Goal: Information Seeking & Learning: Understand process/instructions

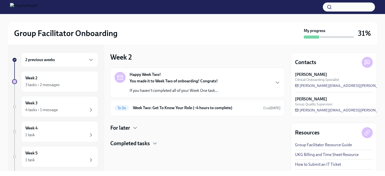
click at [59, 65] on div "2 previous weeks" at bounding box center [59, 60] width 77 height 15
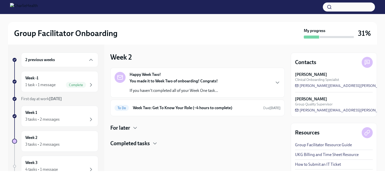
click at [199, 92] on p "If you haven't completed all of your Week One task..." at bounding box center [174, 91] width 89 height 6
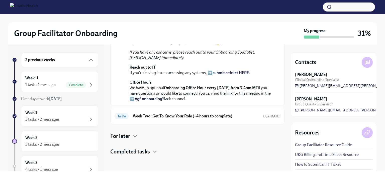
scroll to position [156, 0]
click at [219, 115] on h6 "Week Two: Get To Know Your Role (~4 hours to complete)" at bounding box center [196, 116] width 126 height 6
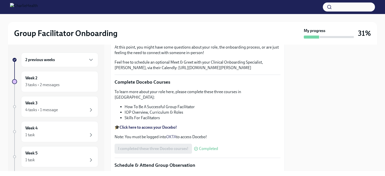
scroll to position [119, 0]
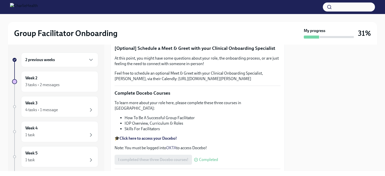
click at [64, 61] on div "2 previous weeks" at bounding box center [59, 60] width 69 height 6
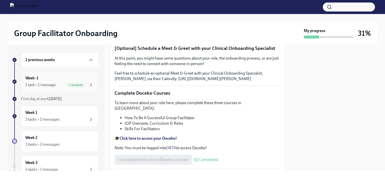
click at [69, 82] on div "Week -1 1 task • 1 message Complete" at bounding box center [59, 82] width 69 height 13
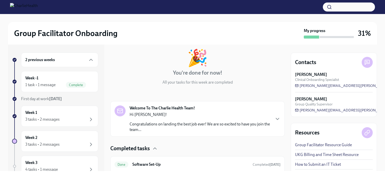
scroll to position [43, 0]
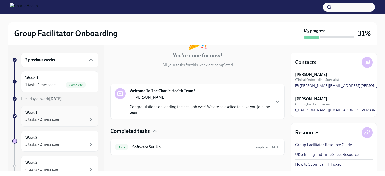
click at [72, 122] on div "3 tasks • 2 messages" at bounding box center [59, 120] width 69 height 6
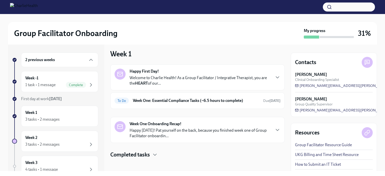
scroll to position [6, 0]
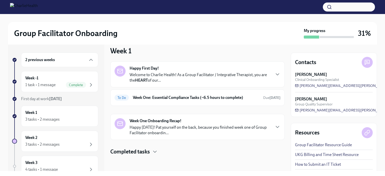
click at [138, 150] on h4 "Completed tasks" at bounding box center [130, 152] width 40 height 8
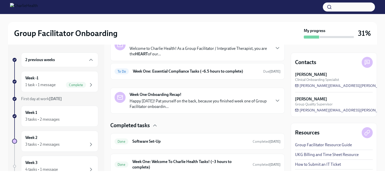
scroll to position [52, 0]
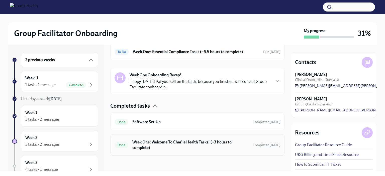
click at [178, 150] on h6 "Week One: Welcome To Charlie Health Tasks! (~3 hours to complete)" at bounding box center [190, 145] width 116 height 11
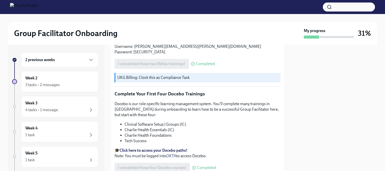
scroll to position [678, 0]
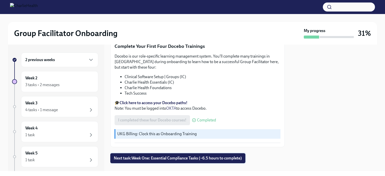
click at [157, 156] on span "Next task : Week One: Essential Compliance Tasks (~6.5 hours to complete)" at bounding box center [178, 158] width 128 height 5
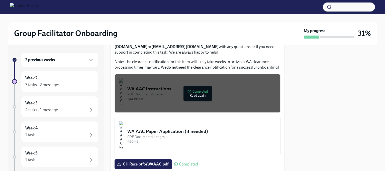
scroll to position [425, 0]
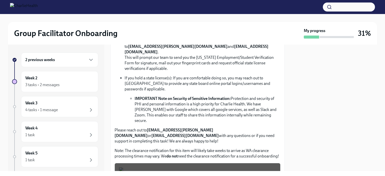
click at [252, 76] on p "If you hold a state license(s): If you are comfortable doing so, you may reach …" at bounding box center [203, 84] width 156 height 17
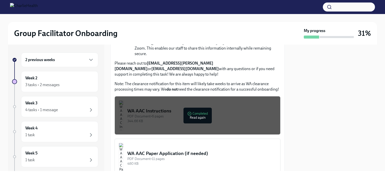
scroll to position [407, 0]
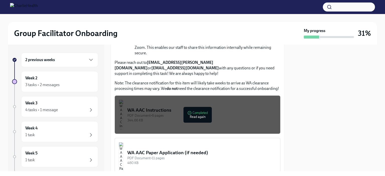
click at [196, 113] on div "PDF Document • 6 pages" at bounding box center [201, 115] width 149 height 5
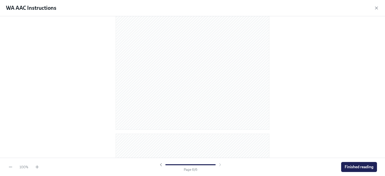
scroll to position [906, 0]
